Goal: Task Accomplishment & Management: Manage account settings

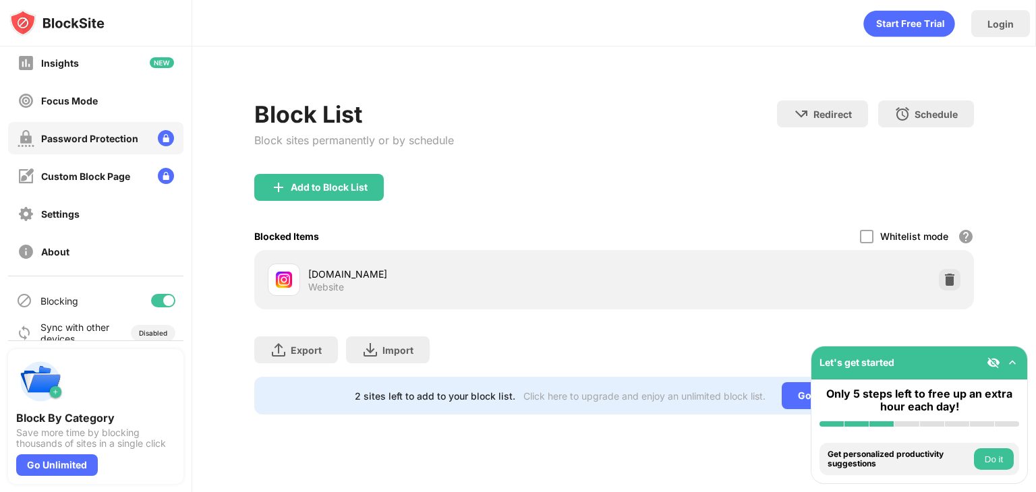
scroll to position [89, 0]
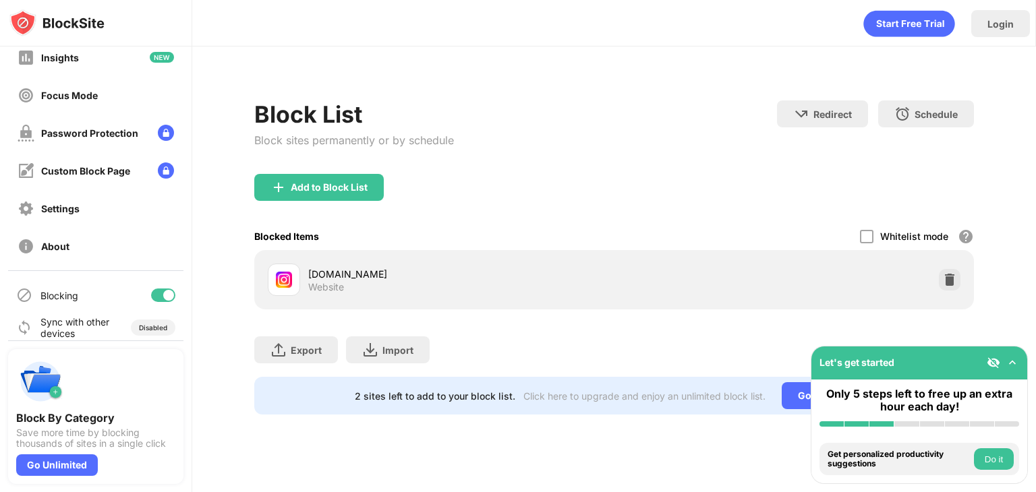
click at [151, 295] on div at bounding box center [163, 295] width 24 height 13
click at [156, 289] on div at bounding box center [163, 295] width 24 height 13
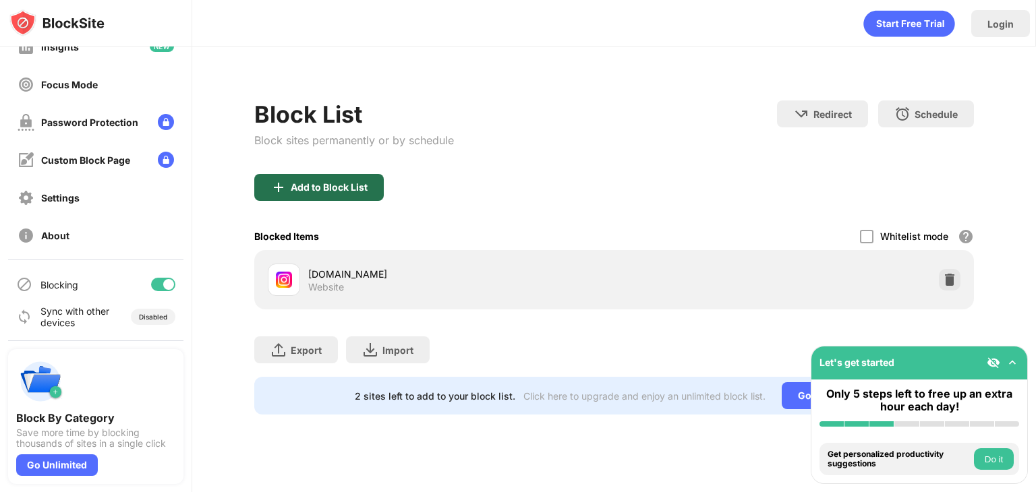
click at [298, 184] on div "Add to Block List" at bounding box center [329, 187] width 77 height 11
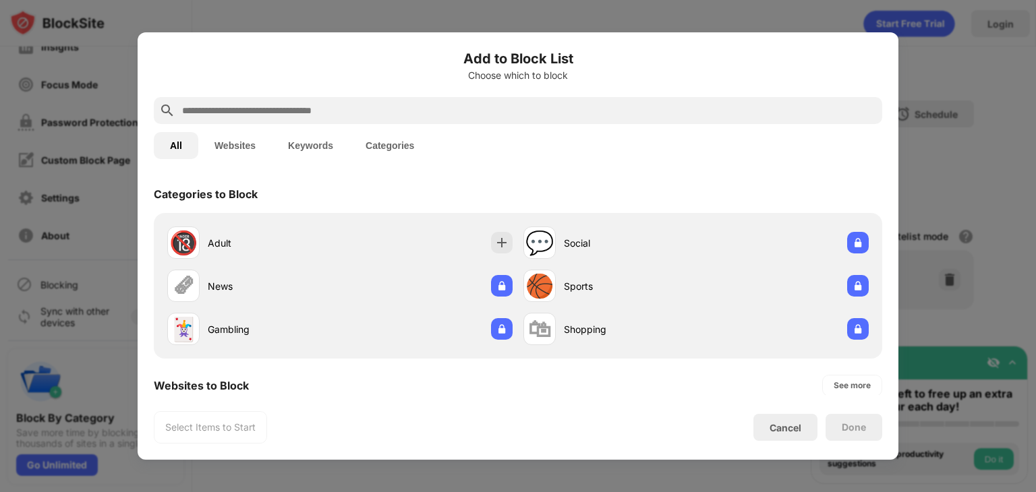
click at [225, 103] on input "text" at bounding box center [529, 111] width 696 height 16
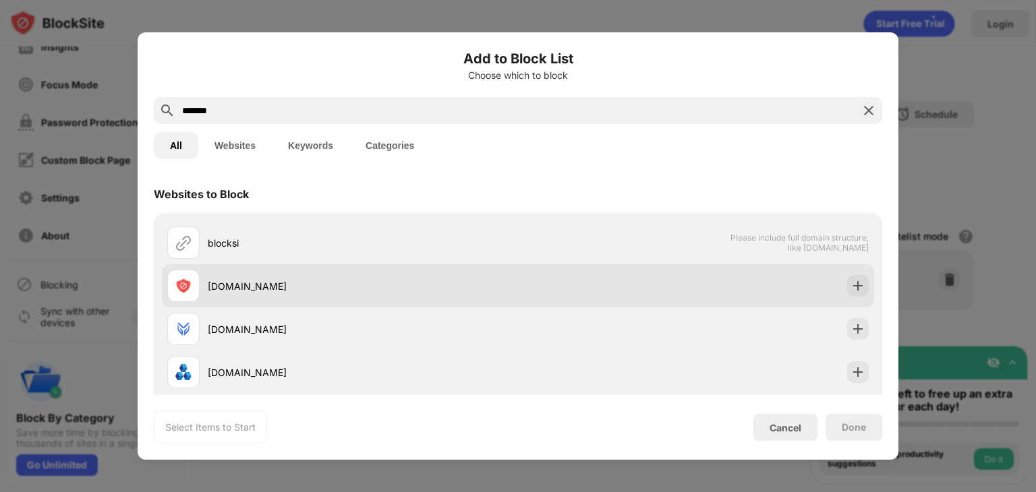
type input "*******"
click at [250, 283] on div "[DOMAIN_NAME]" at bounding box center [363, 286] width 310 height 14
click at [851, 289] on img at bounding box center [857, 285] width 13 height 13
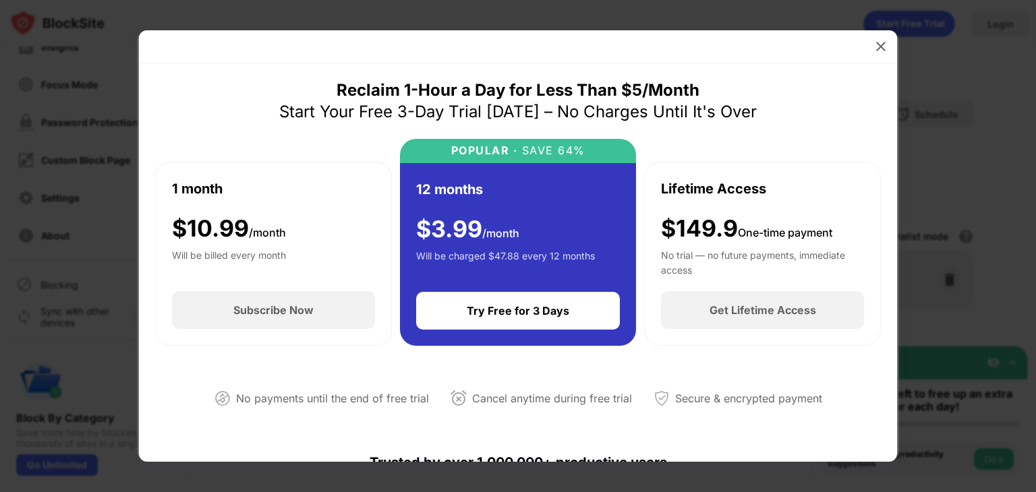
click at [884, 59] on div at bounding box center [518, 46] width 758 height 33
click at [883, 52] on img at bounding box center [880, 46] width 13 height 13
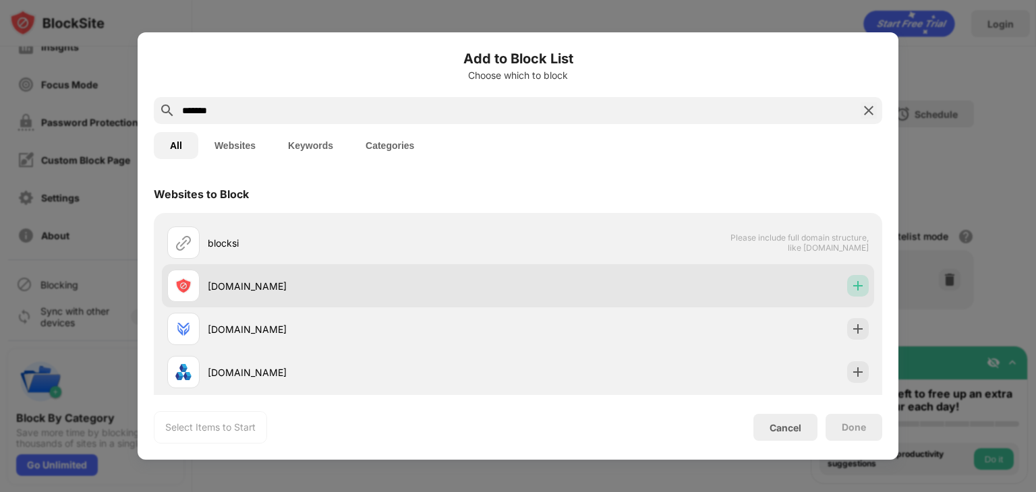
click at [851, 286] on img at bounding box center [857, 285] width 13 height 13
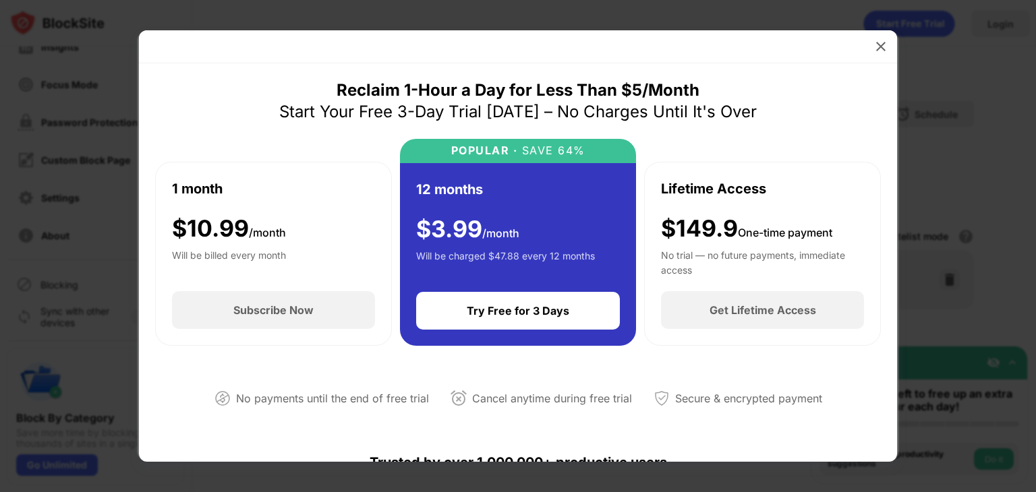
click at [860, 63] on div at bounding box center [518, 46] width 758 height 33
click at [884, 50] on img at bounding box center [880, 46] width 13 height 13
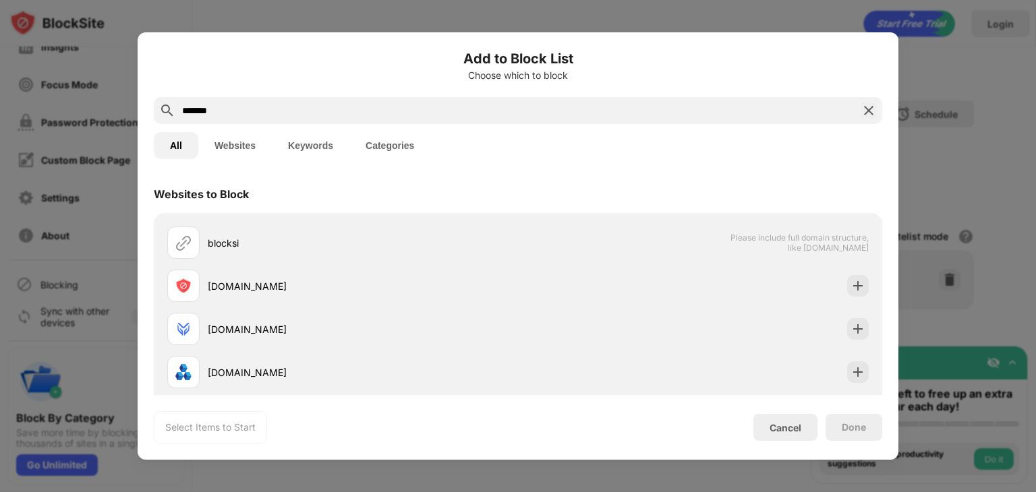
click at [937, 80] on div at bounding box center [518, 246] width 1036 height 492
